Goal: Information Seeking & Learning: Learn about a topic

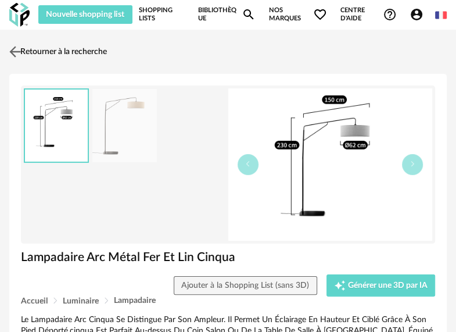
click at [80, 53] on link "Retourner à la recherche" at bounding box center [56, 52] width 100 height 26
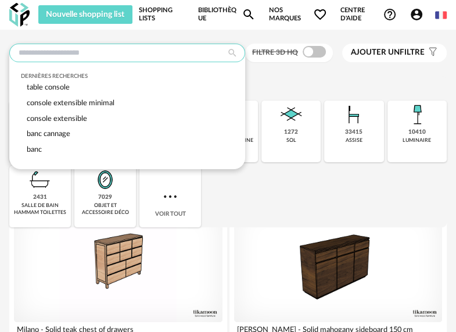
click at [100, 56] on input "text" at bounding box center [127, 53] width 236 height 19
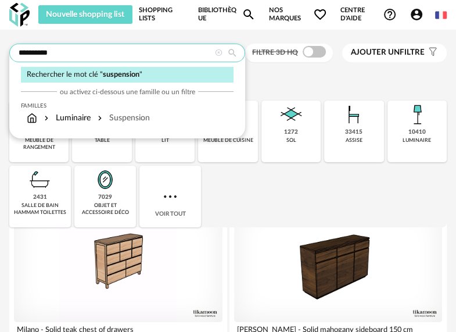
type input "**********"
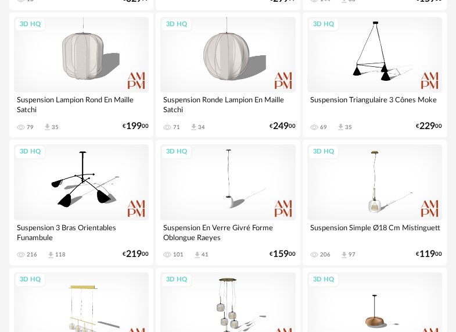
scroll to position [406, 0]
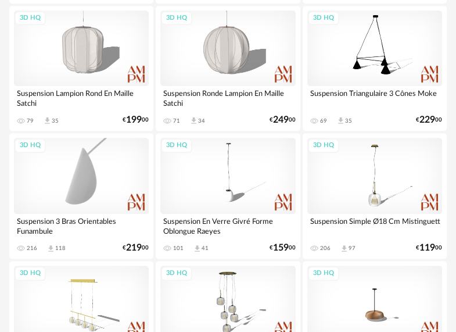
click at [88, 174] on div "3D HQ" at bounding box center [81, 176] width 135 height 76
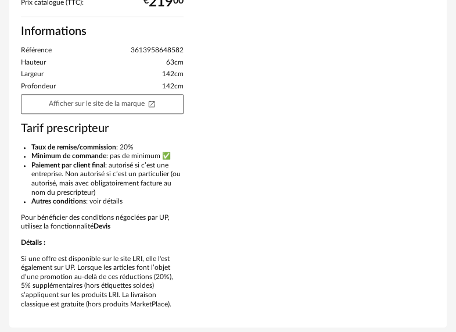
scroll to position [668, 0]
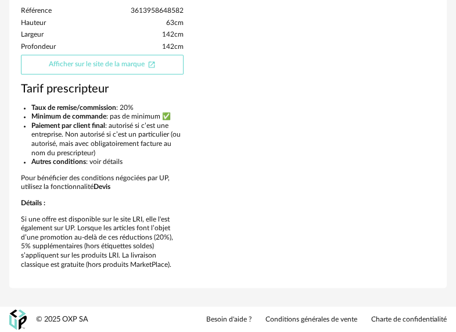
click at [128, 72] on link "Afficher sur le site de la marque Open In New icon" at bounding box center [102, 65] width 163 height 20
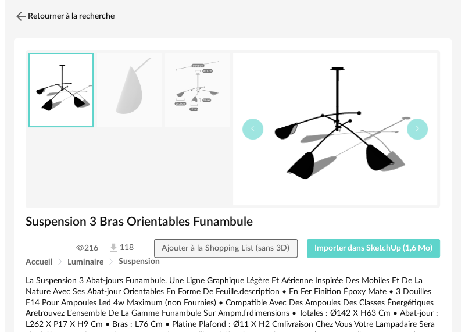
scroll to position [30, 0]
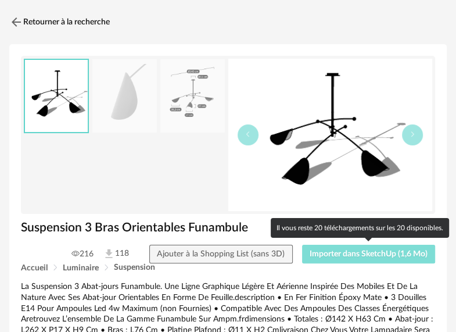
click at [313, 255] on span "Importer dans SketchUp (1,6 Mo)" at bounding box center [368, 254] width 118 height 8
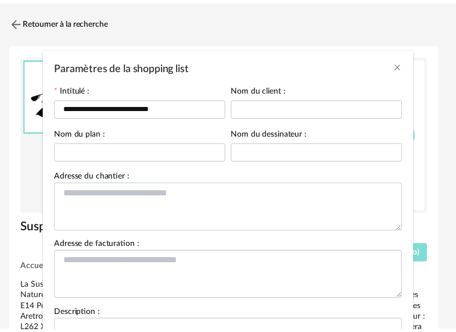
scroll to position [0, 0]
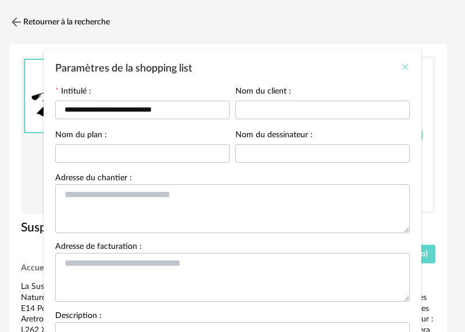
click at [402, 65] on icon "Close" at bounding box center [404, 66] width 9 height 9
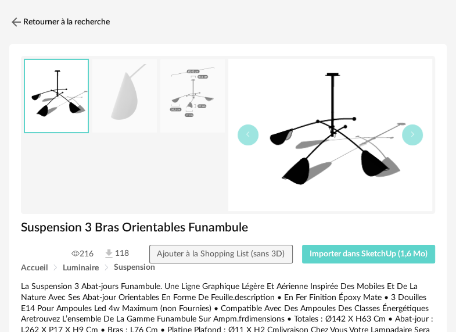
click at [177, 121] on img at bounding box center [192, 96] width 64 height 74
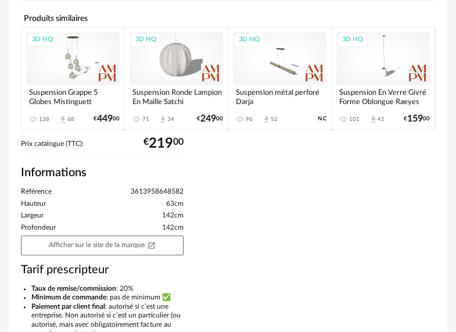
scroll to position [494, 0]
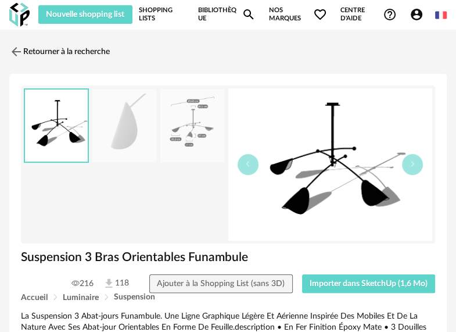
click at [157, 17] on link "Shopping Lists" at bounding box center [162, 14] width 46 height 19
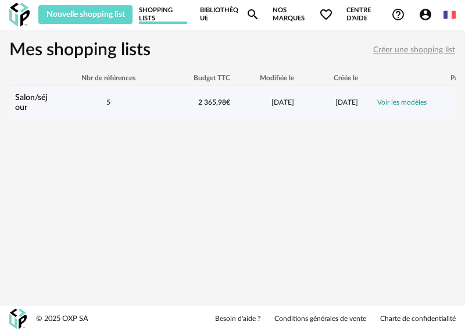
click at [409, 103] on link "Voir les modèles" at bounding box center [401, 102] width 49 height 7
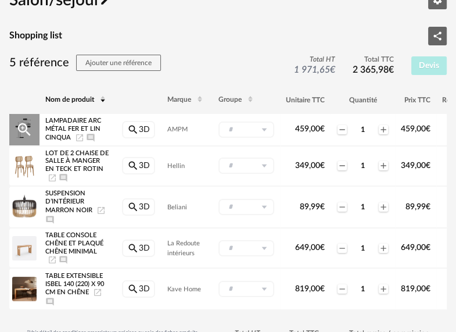
scroll to position [58, 0]
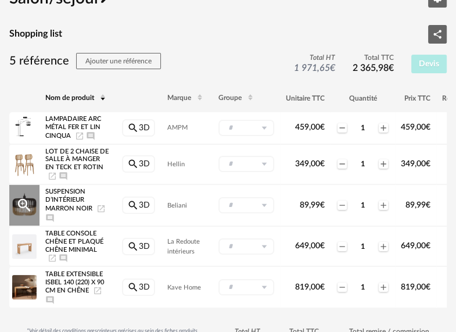
click at [30, 203] on icon "Magnify Plus Outline icon" at bounding box center [24, 204] width 17 height 17
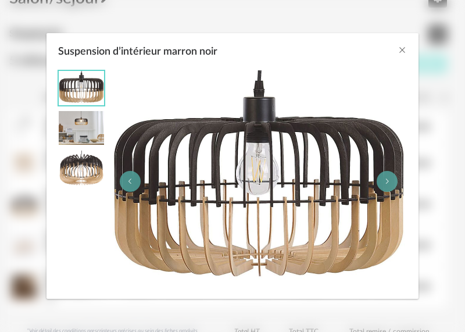
click at [82, 199] on div "Suspension d’intérieur marron noir" at bounding box center [81, 181] width 46 height 222
click at [404, 51] on icon "Close" at bounding box center [401, 49] width 9 height 9
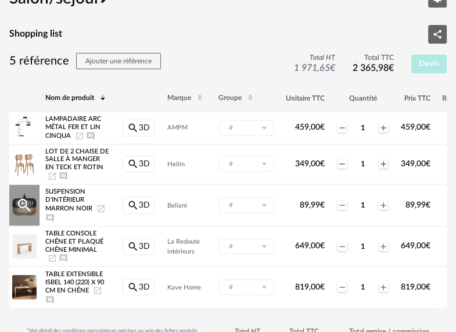
click at [101, 207] on icon "Launch icon" at bounding box center [101, 208] width 7 height 7
click at [63, 202] on div "Suspension d’intérieur marron noir Launch icon Ajouter un commentaire" at bounding box center [77, 205] width 64 height 35
click at [70, 202] on div "Suspension d’intérieur marron noir Launch icon Ajouter un commentaire" at bounding box center [77, 205] width 64 height 35
click at [51, 219] on icon "Ajouter un commentaire" at bounding box center [49, 217] width 9 height 9
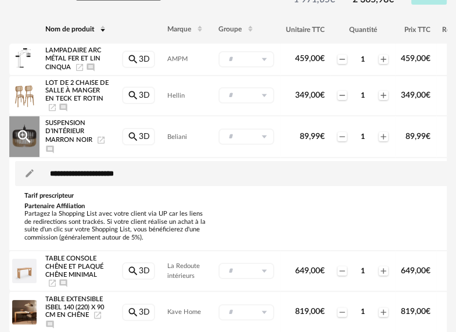
scroll to position [116, 0]
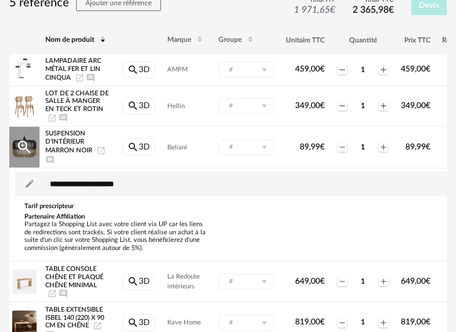
click at [78, 151] on span "Suspension d’intérieur marron noir" at bounding box center [68, 142] width 47 height 23
click at [175, 151] on td "Beliani" at bounding box center [186, 147] width 51 height 42
click at [173, 143] on td "Beliani" at bounding box center [186, 147] width 51 height 42
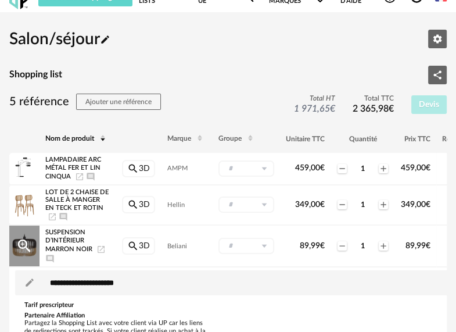
scroll to position [0, 0]
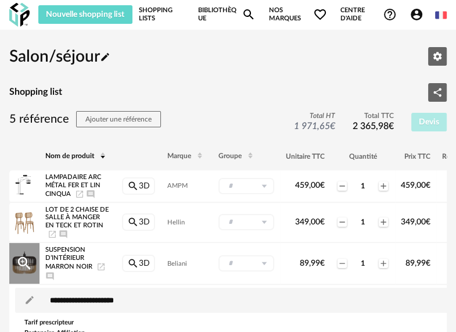
click at [30, 254] on icon "Magnify Plus Outline icon" at bounding box center [24, 262] width 17 height 17
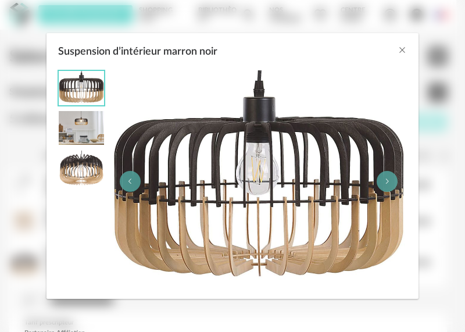
click at [97, 75] on img "Suspension d’intérieur marron noir" at bounding box center [81, 88] width 45 height 34
click at [397, 45] on div "Suspension d’intérieur marron noir" at bounding box center [232, 48] width 372 height 31
click at [399, 45] on icon "Close" at bounding box center [401, 49] width 9 height 9
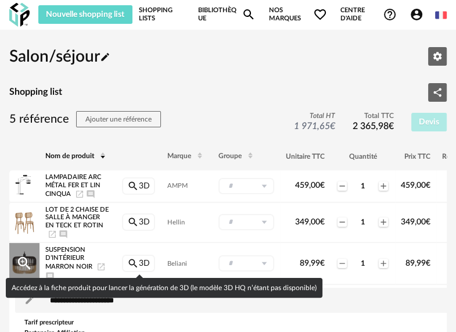
click at [149, 262] on link "Magnify icon 3D" at bounding box center [138, 262] width 33 height 17
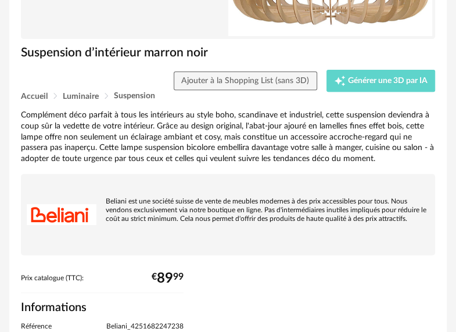
scroll to position [58, 0]
